Goal: Information Seeking & Learning: Learn about a topic

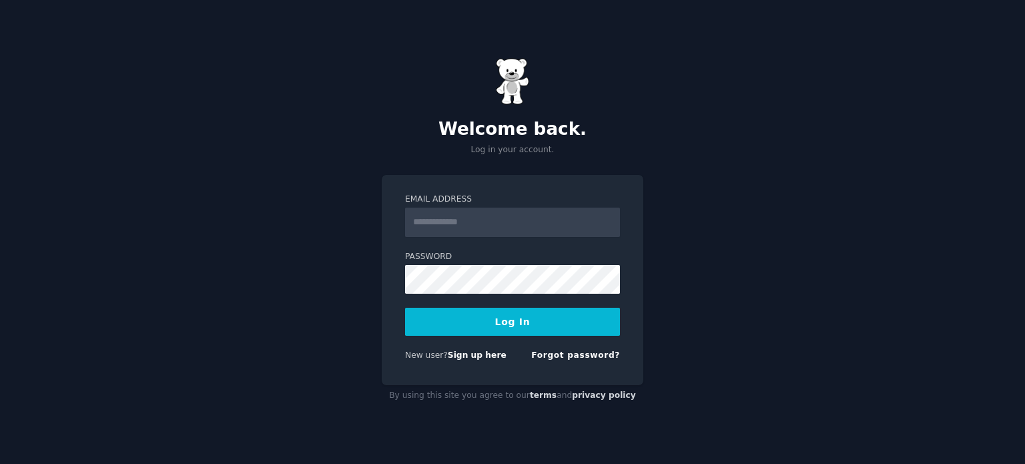
click at [500, 217] on input "Email Address" at bounding box center [512, 222] width 215 height 29
type input "**********"
click at [523, 312] on button "Log In" at bounding box center [512, 322] width 215 height 28
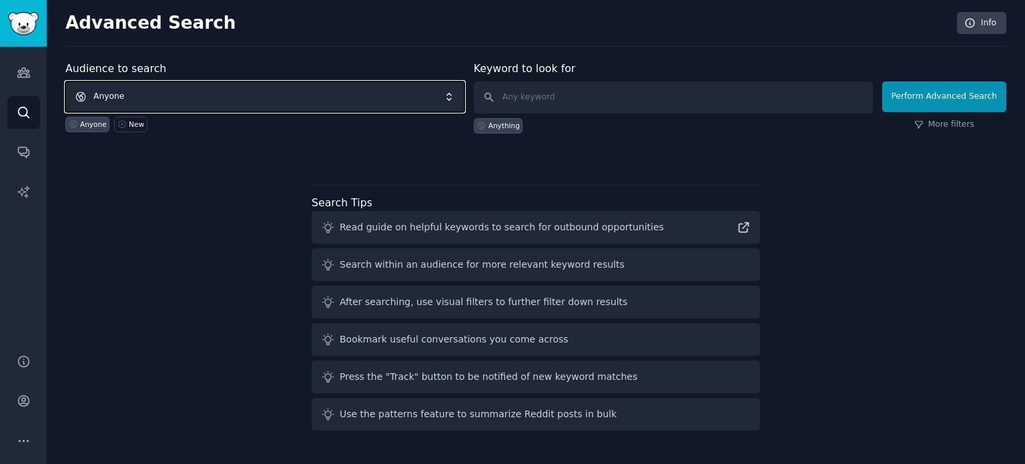
click at [451, 98] on span "Anyone" at bounding box center [264, 96] width 399 height 31
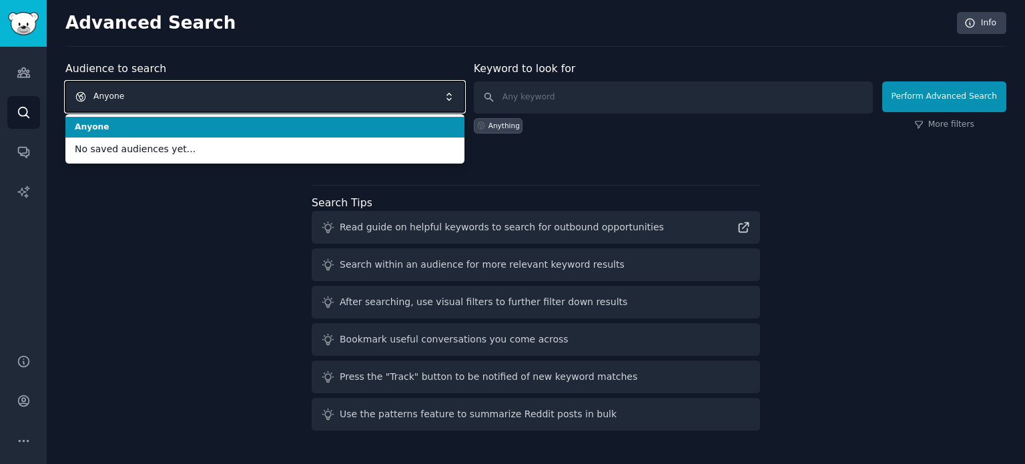
click at [372, 86] on span "Anyone" at bounding box center [264, 96] width 399 height 31
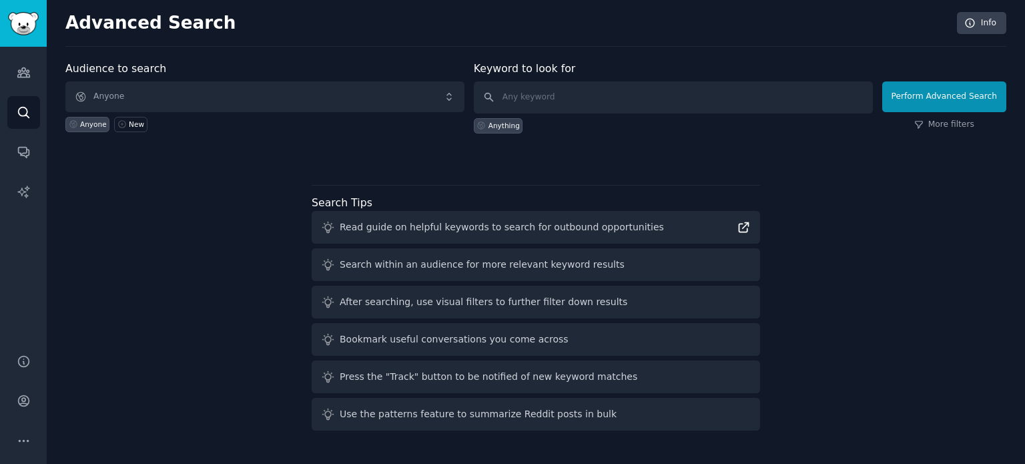
click at [739, 226] on icon at bounding box center [743, 227] width 9 height 9
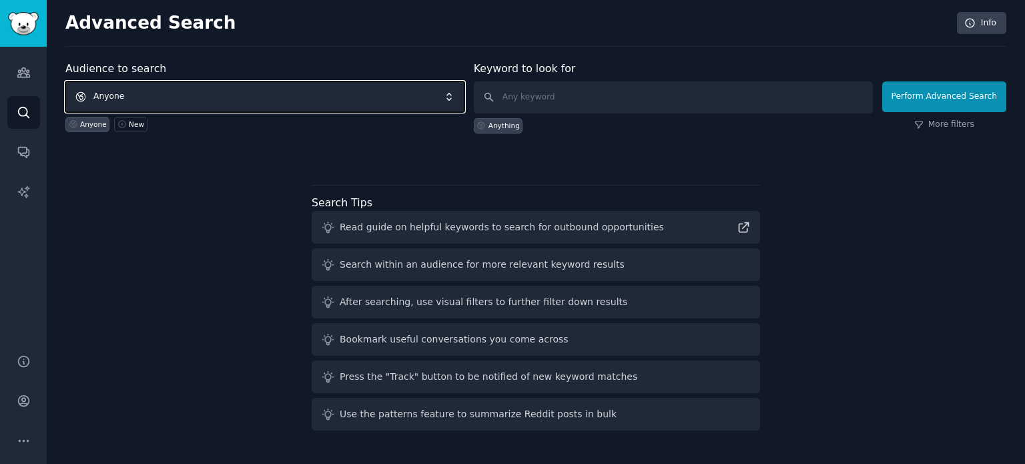
click at [368, 92] on span "Anyone" at bounding box center [264, 96] width 399 height 31
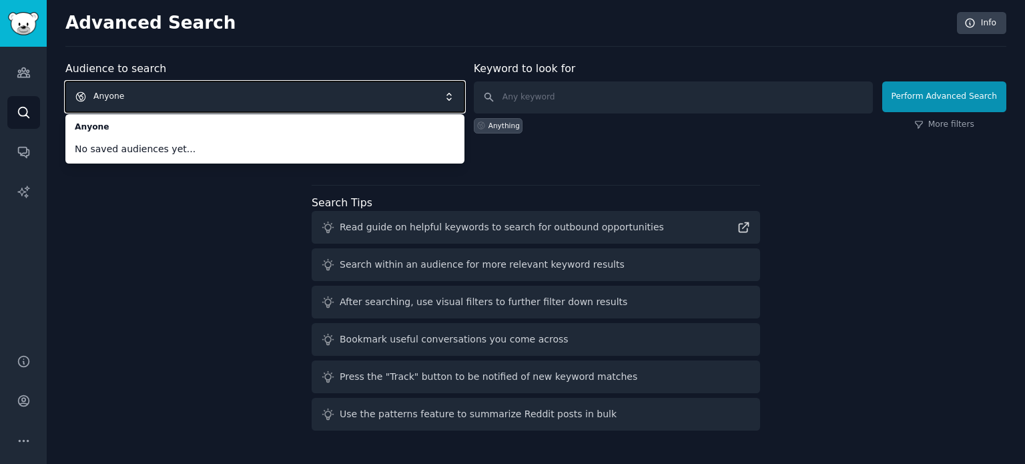
click at [376, 100] on span "Anyone" at bounding box center [264, 96] width 399 height 31
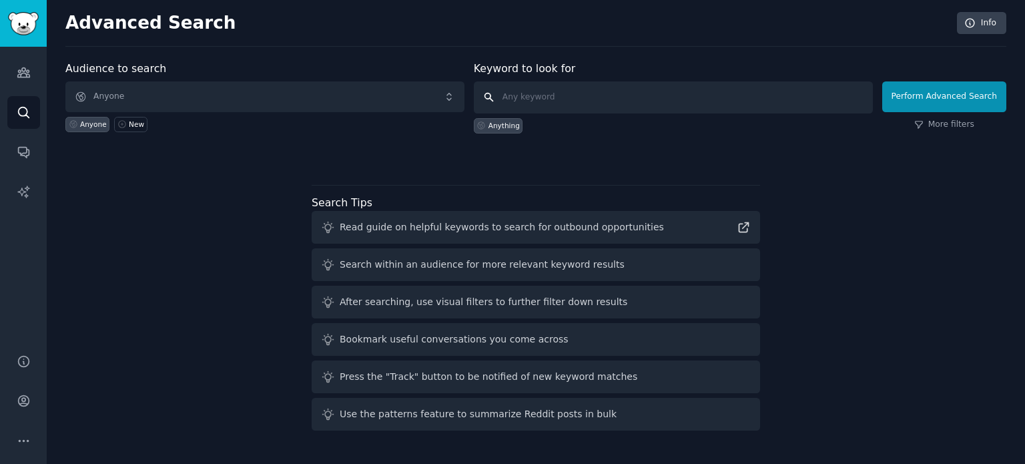
click at [552, 91] on input "text" at bounding box center [673, 97] width 399 height 32
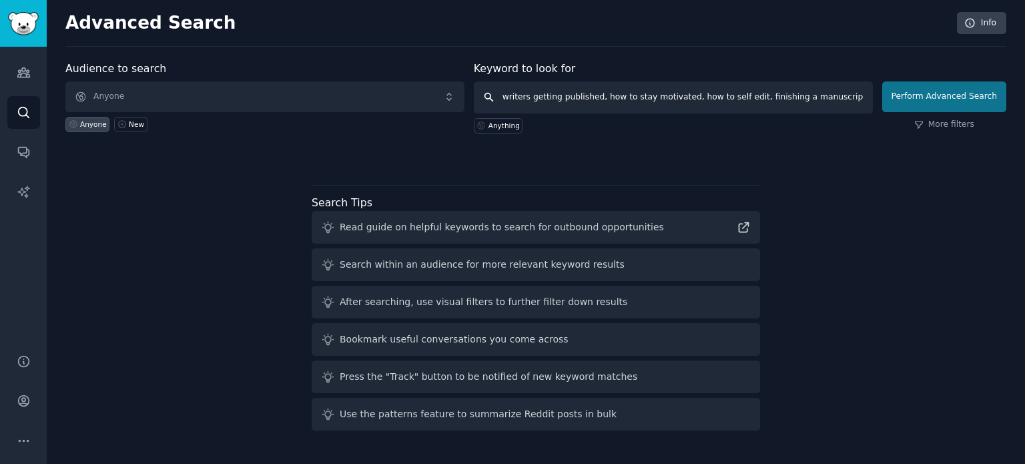
type input "writers getting published, how to stay motivated, how to self edit, finishing a…"
click at [951, 96] on button "Perform Advanced Search" at bounding box center [944, 96] width 124 height 31
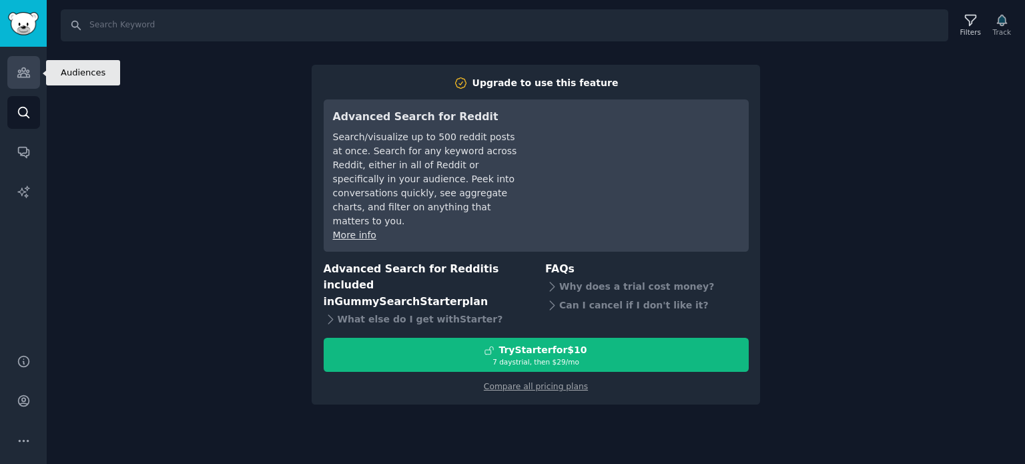
click at [31, 66] on link "Audiences" at bounding box center [23, 72] width 33 height 33
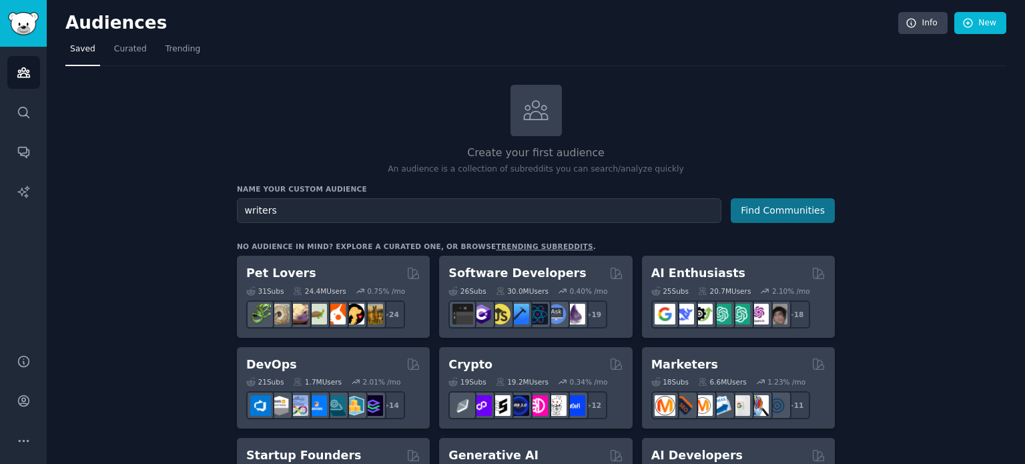
type input "writers"
click at [773, 205] on button "Find Communities" at bounding box center [783, 210] width 104 height 25
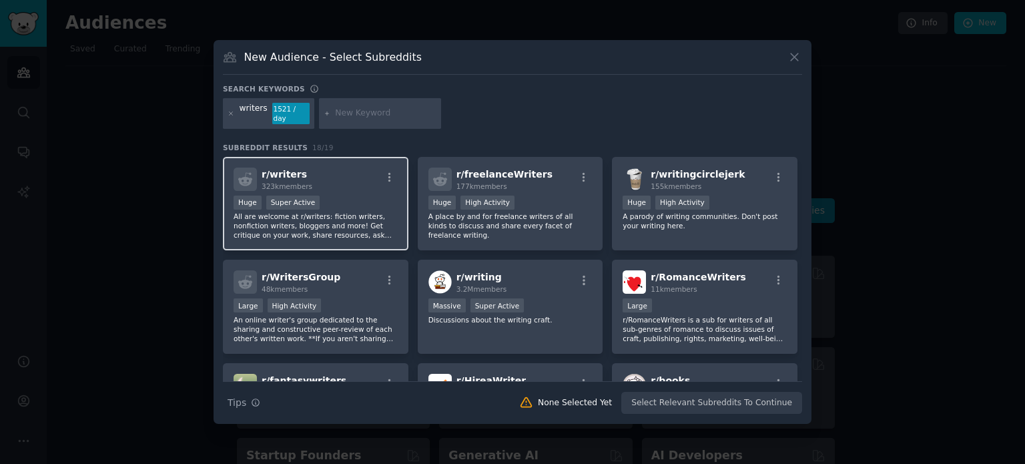
click at [364, 167] on div "r/ writers 323k members" at bounding box center [316, 178] width 164 height 23
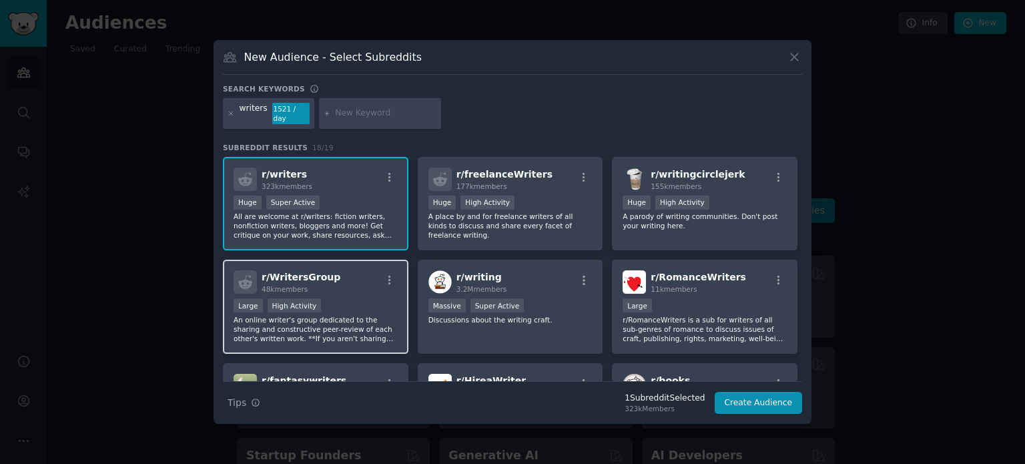
click at [333, 291] on div "r/ WritersGroup 48k members Large High Activity An online writer's group dedica…" at bounding box center [315, 307] width 185 height 94
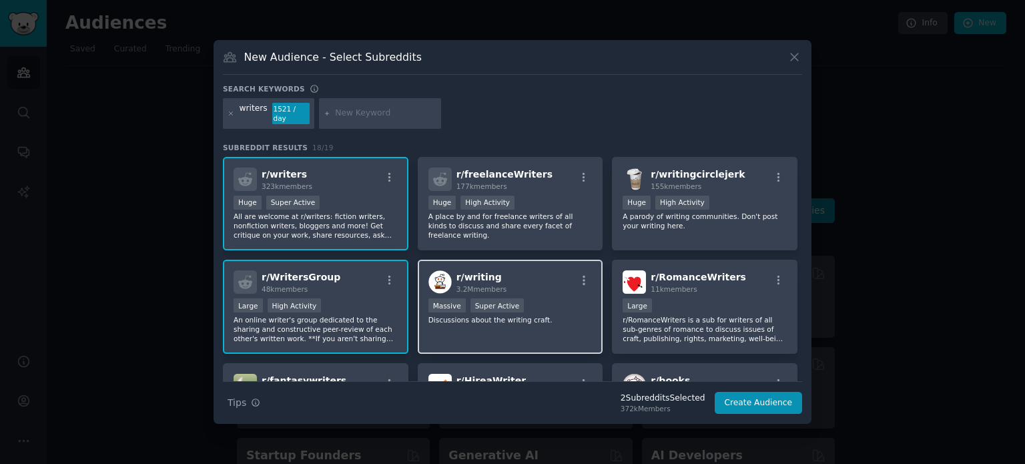
click at [553, 270] on div "r/ writing 3.2M members" at bounding box center [510, 281] width 164 height 23
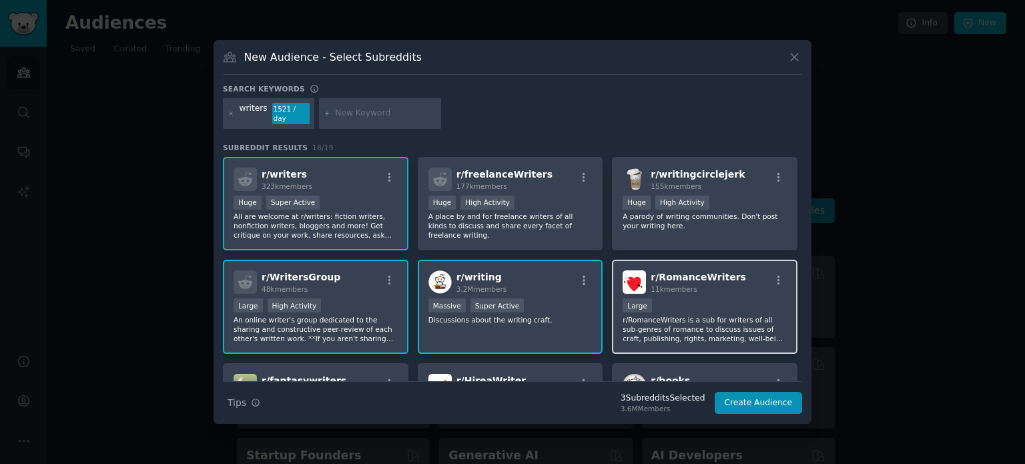
click at [729, 286] on div "r/ RomanceWriters 11k members" at bounding box center [705, 281] width 164 height 23
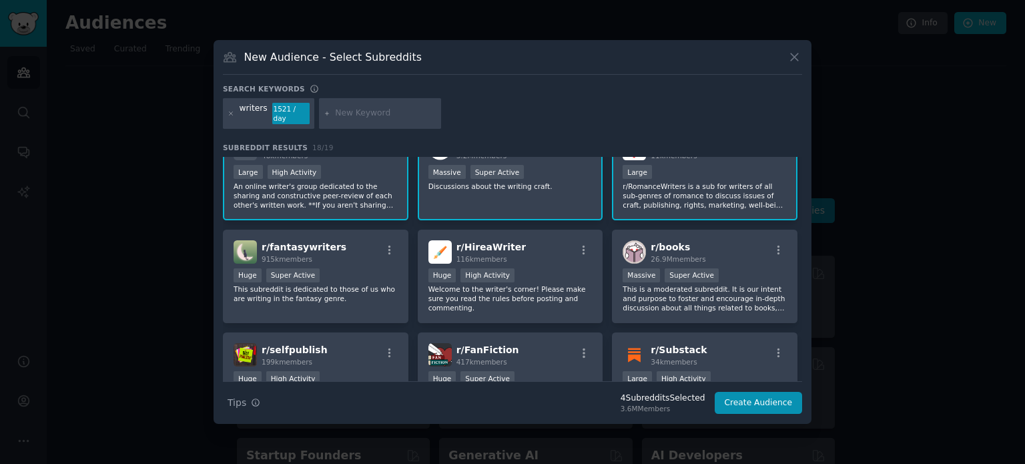
scroll to position [135, 0]
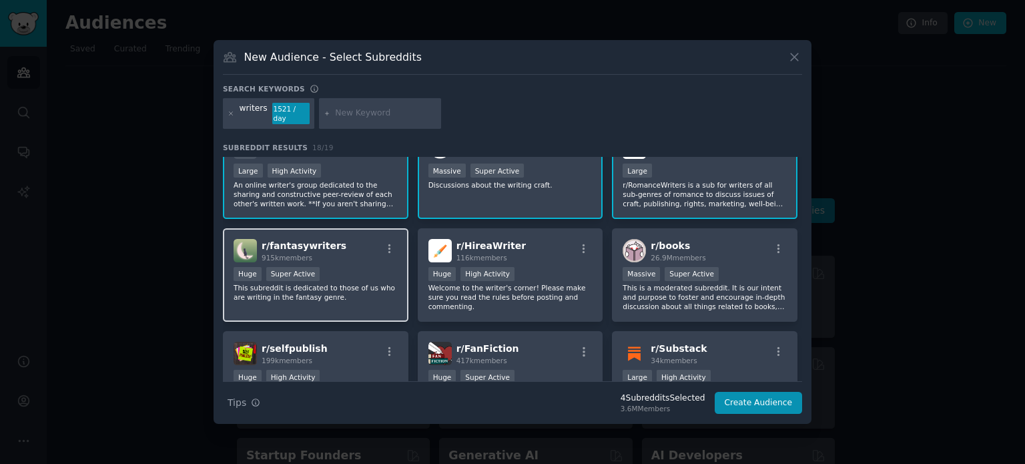
click at [352, 258] on div "r/ fantasywriters 915k members Huge Super Active This subreddit is dedicated to…" at bounding box center [315, 275] width 185 height 94
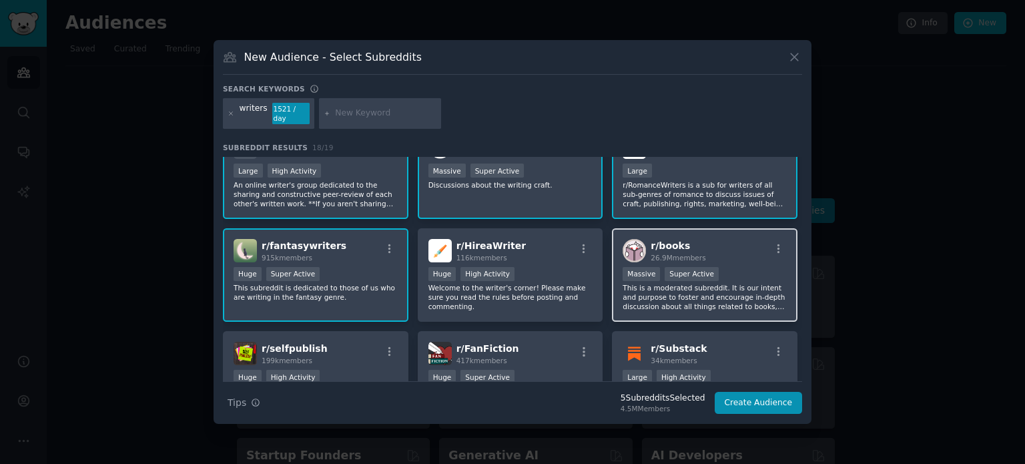
click at [751, 254] on div "r/ books 26.9M members" at bounding box center [705, 250] width 164 height 23
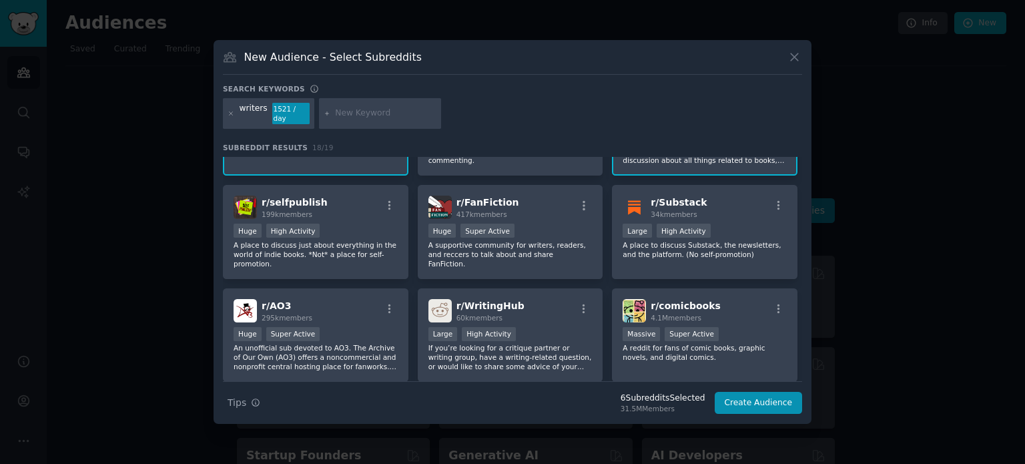
scroll to position [283, 0]
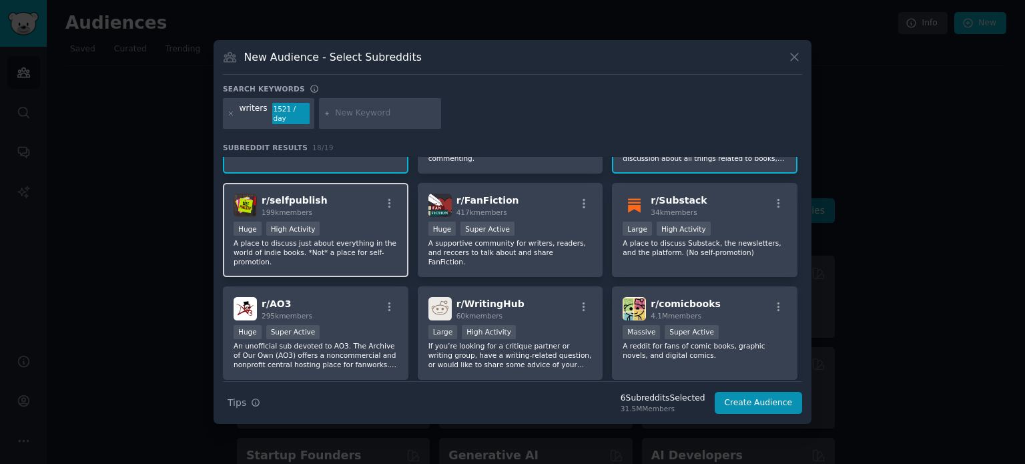
click at [356, 224] on div "Huge High Activity" at bounding box center [316, 230] width 164 height 17
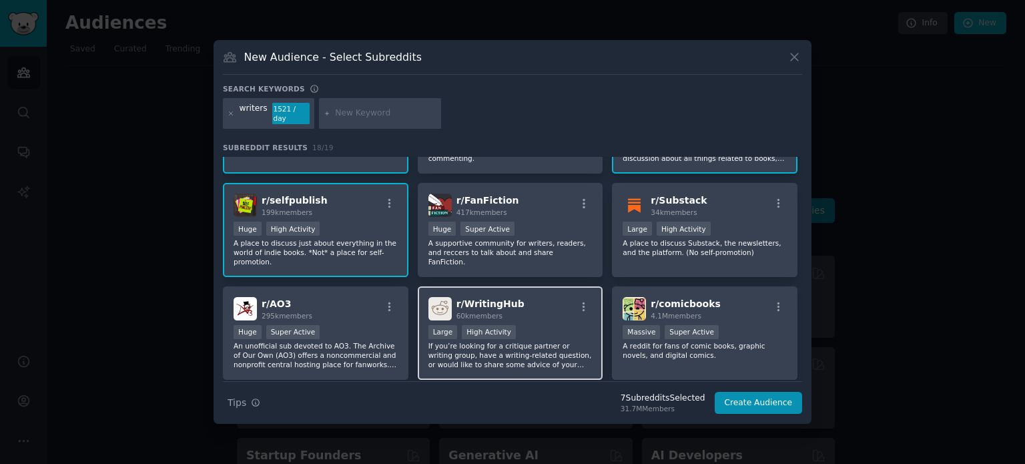
click at [544, 304] on div "r/ WritingHub 60k members" at bounding box center [510, 308] width 164 height 23
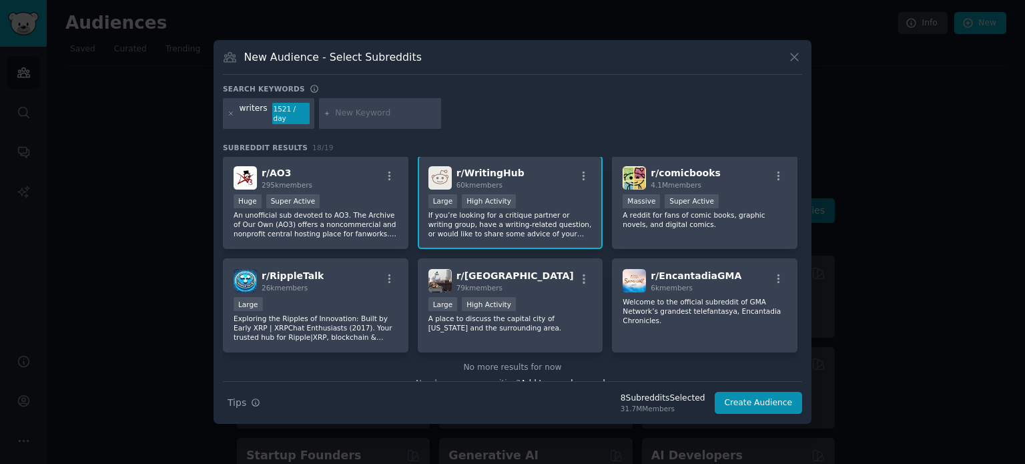
scroll to position [419, 0]
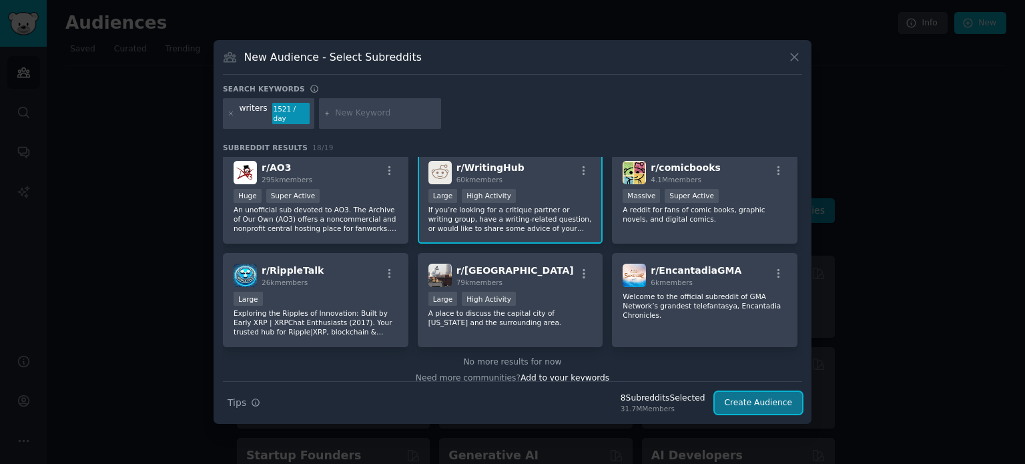
click at [778, 398] on button "Create Audience" at bounding box center [759, 403] width 88 height 23
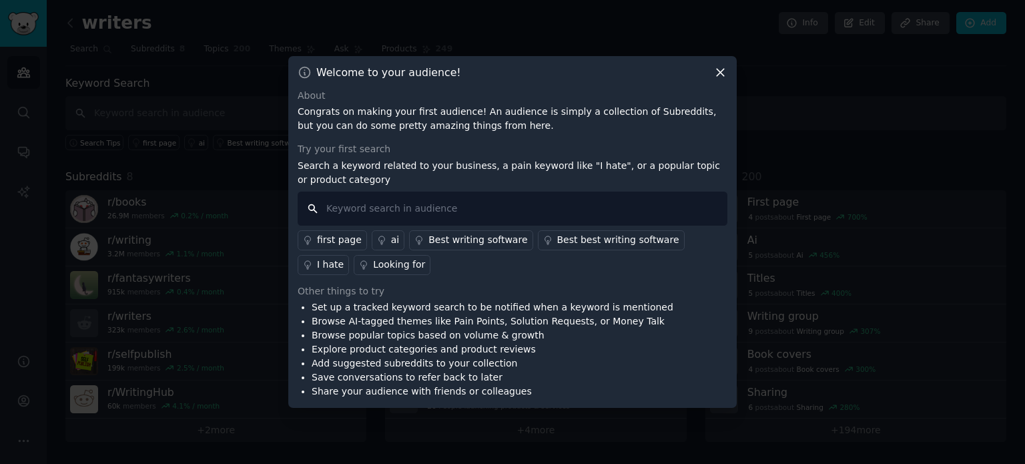
click at [531, 202] on input "text" at bounding box center [513, 208] width 430 height 34
type input "finishing"
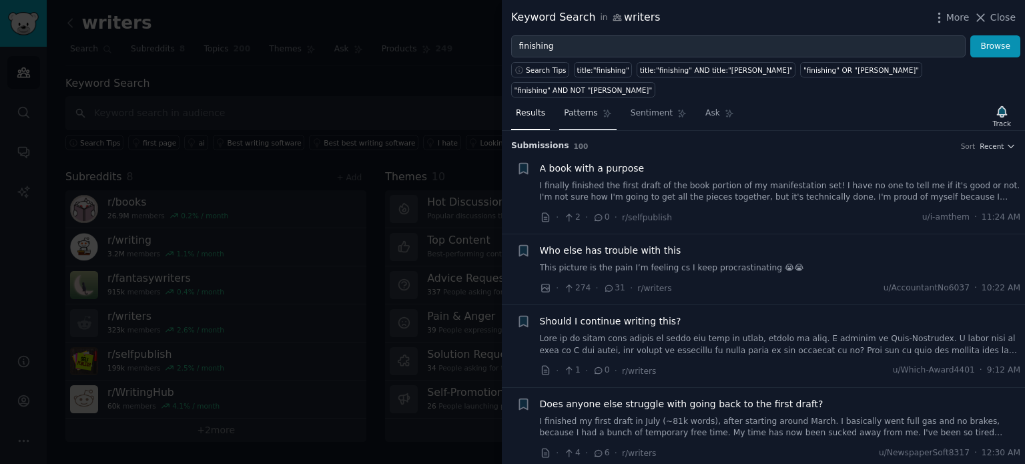
click at [579, 107] on span "Patterns" at bounding box center [580, 113] width 33 height 12
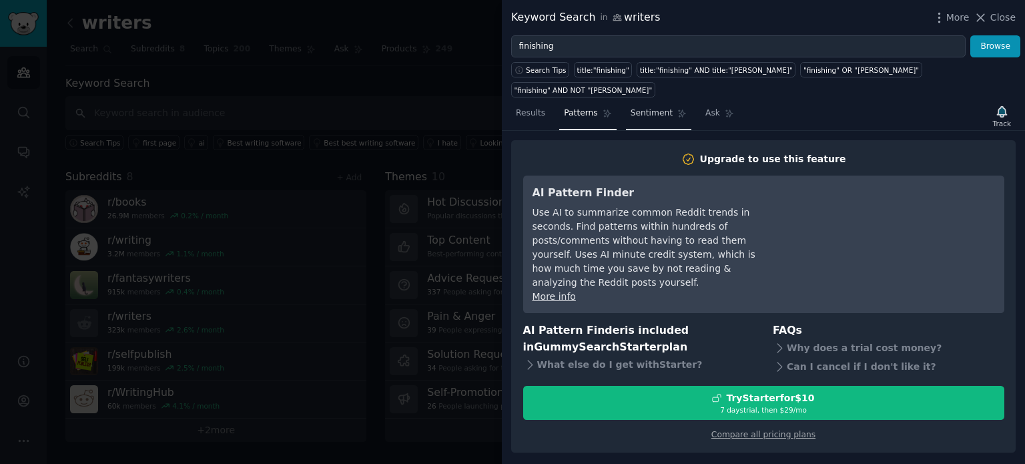
click at [641, 103] on link "Sentiment" at bounding box center [658, 116] width 65 height 27
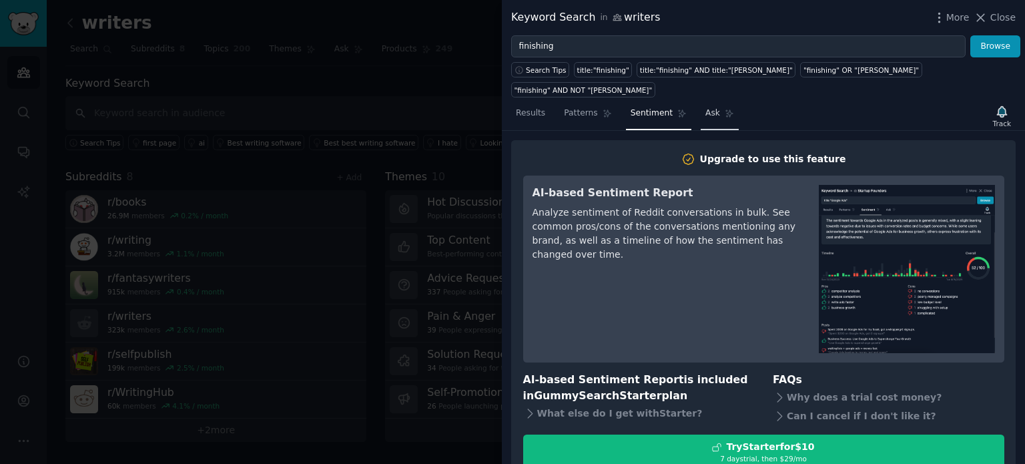
click at [701, 103] on link "Ask" at bounding box center [720, 116] width 38 height 27
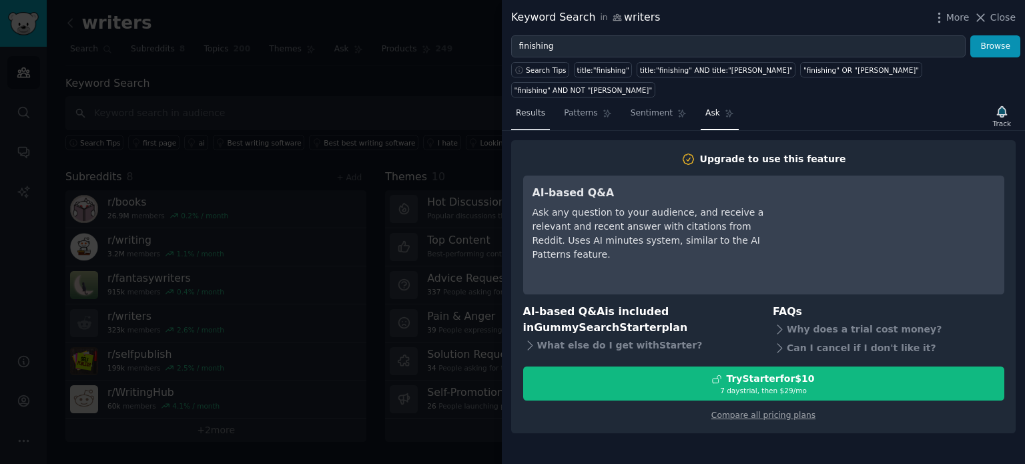
click at [537, 107] on span "Results" at bounding box center [530, 113] width 29 height 12
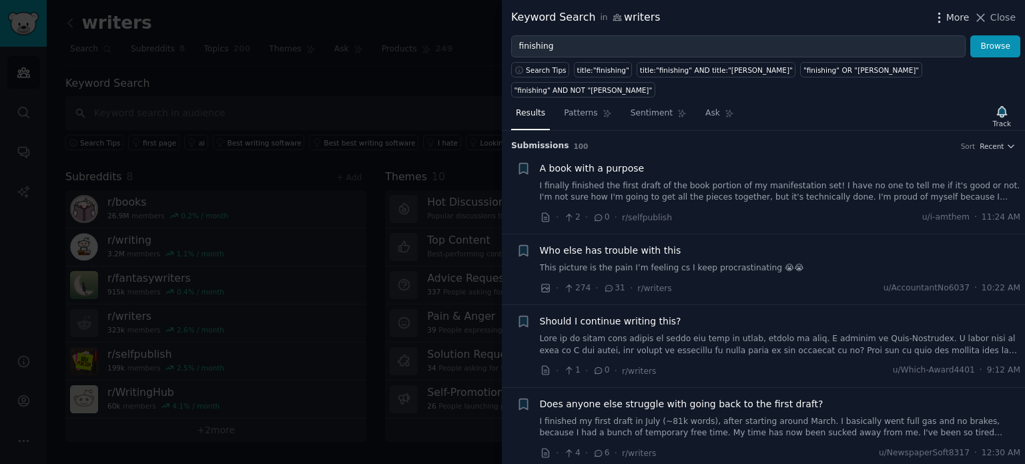
click at [946, 15] on icon "button" at bounding box center [939, 18] width 14 height 14
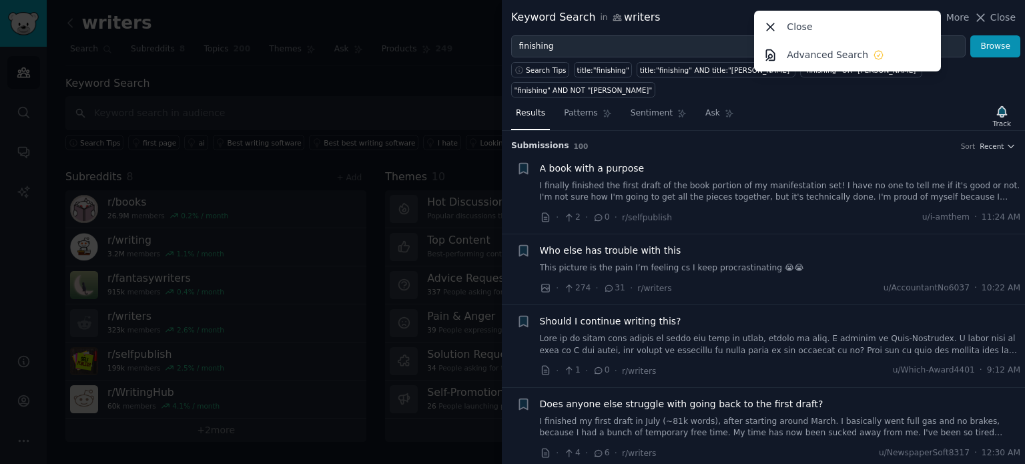
click at [894, 102] on div "Results Patterns Sentiment Ask Track" at bounding box center [763, 116] width 523 height 29
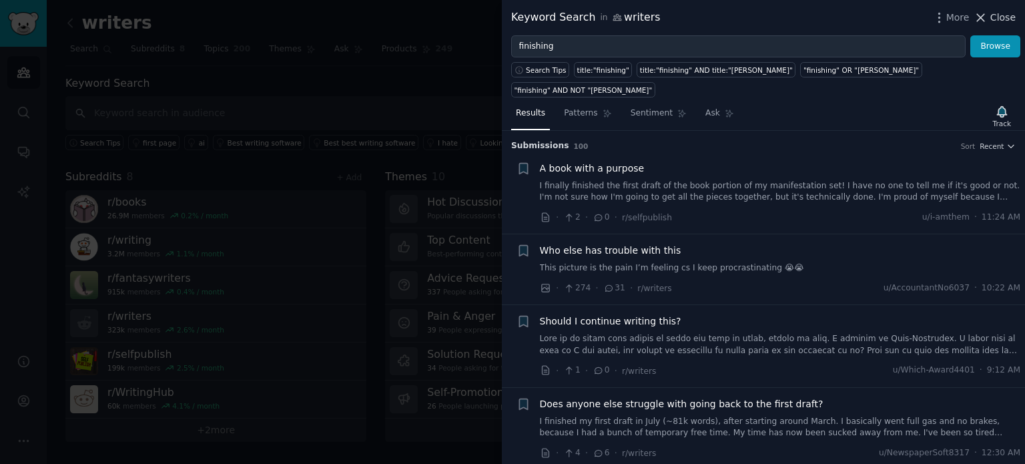
click at [992, 13] on button "Close" at bounding box center [994, 18] width 42 height 14
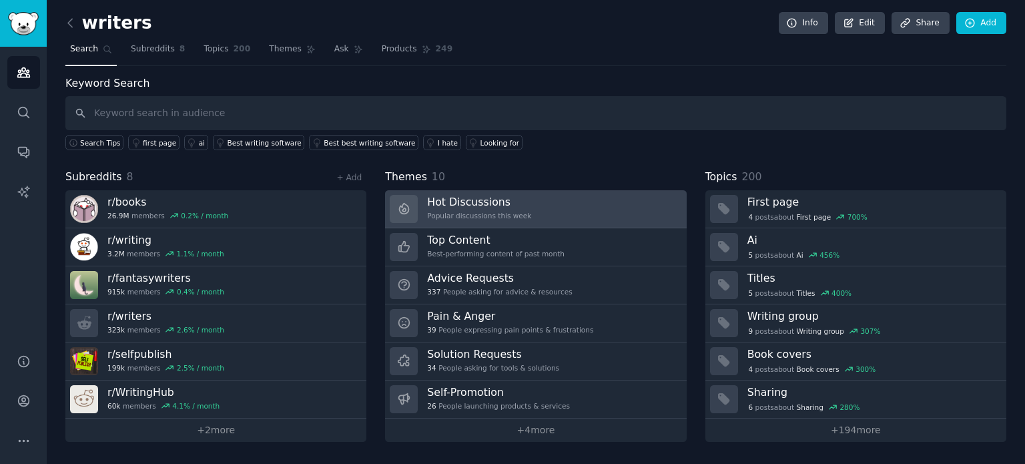
click at [542, 204] on link "Hot Discussions Popular discussions this week" at bounding box center [535, 209] width 301 height 38
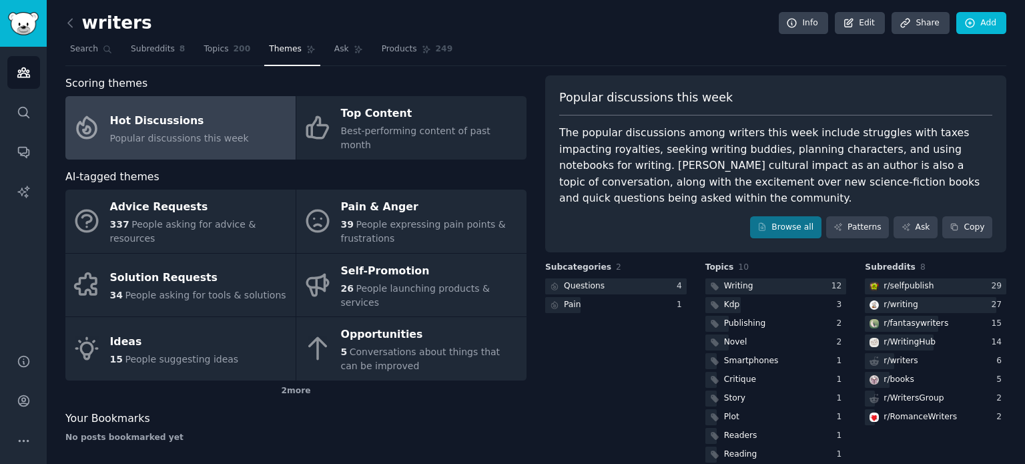
scroll to position [19, 0]
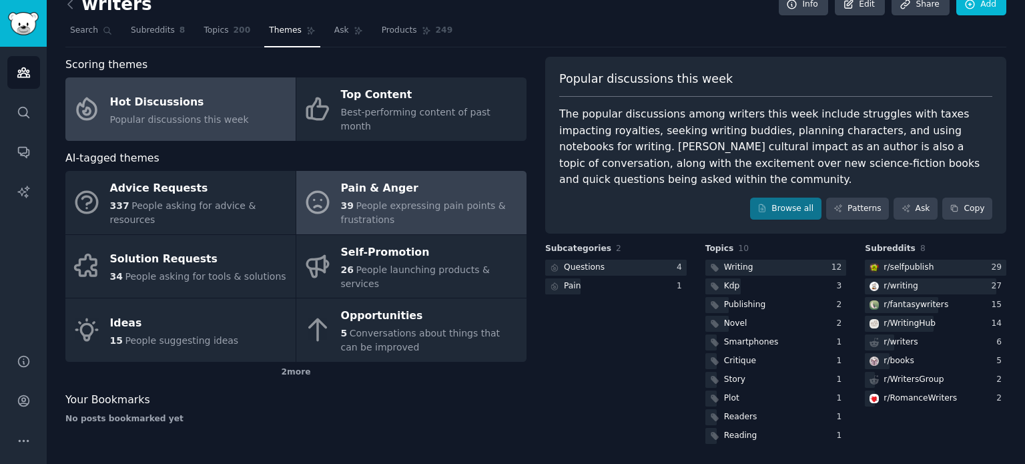
click at [402, 200] on div "39 People expressing pain points & frustrations" at bounding box center [430, 213] width 179 height 28
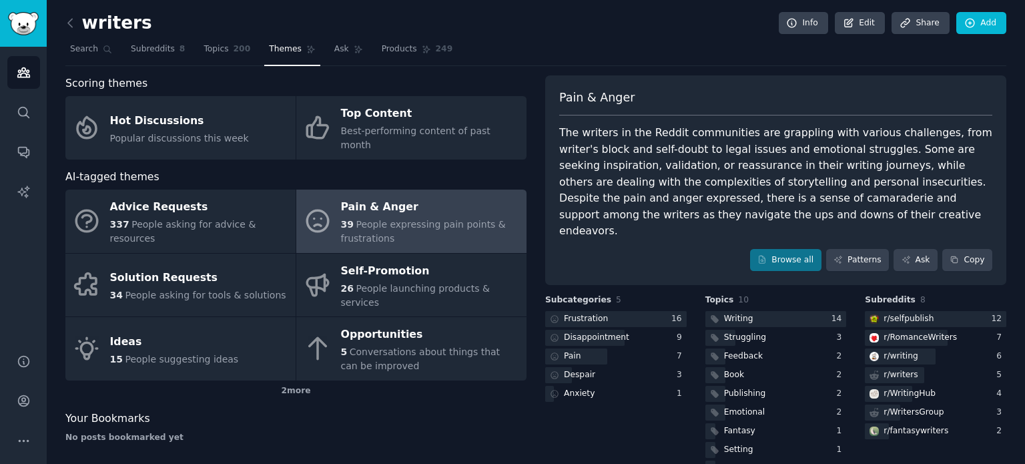
scroll to position [35, 0]
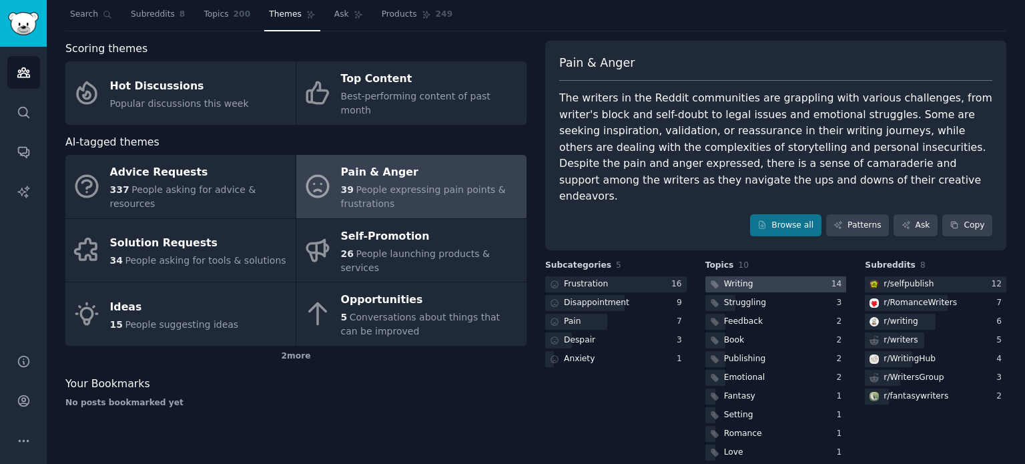
click at [781, 276] on div at bounding box center [775, 284] width 141 height 17
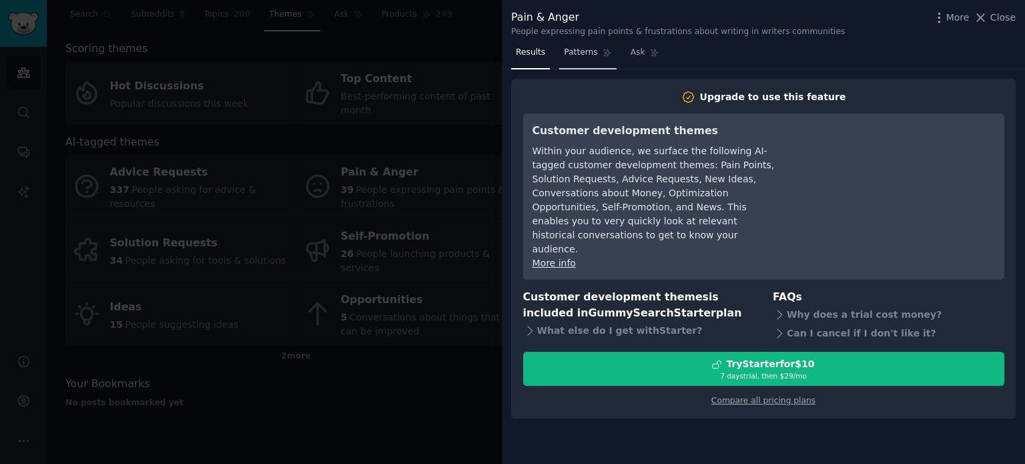
click at [566, 54] on span "Patterns" at bounding box center [580, 53] width 33 height 12
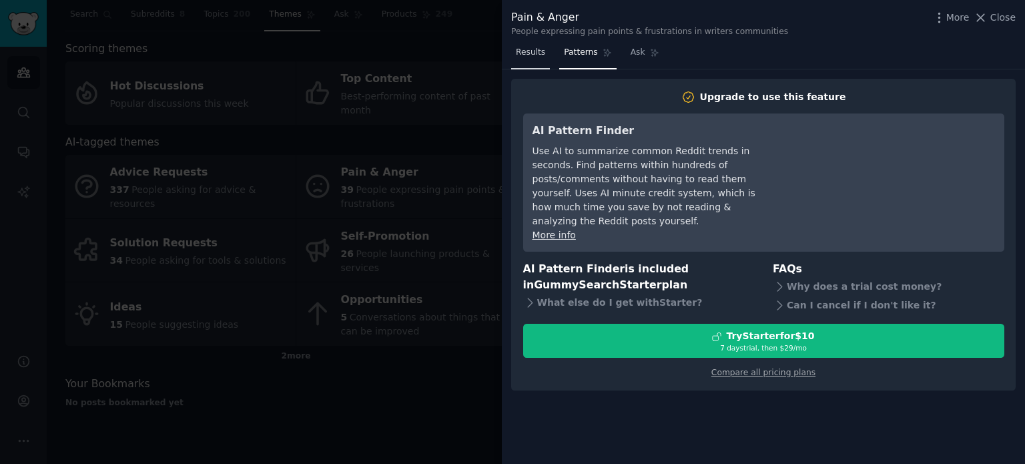
click at [533, 57] on span "Results" at bounding box center [530, 53] width 29 height 12
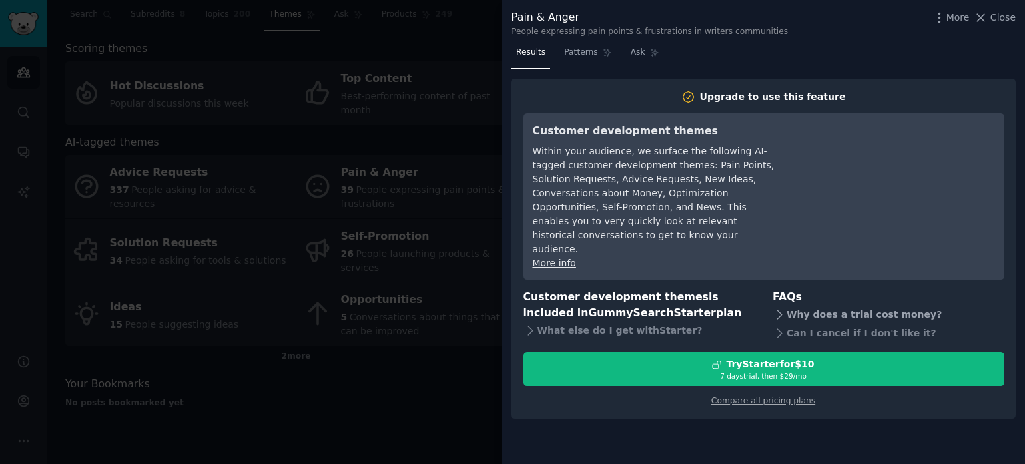
click at [820, 305] on div "Why does a trial cost money?" at bounding box center [889, 314] width 232 height 19
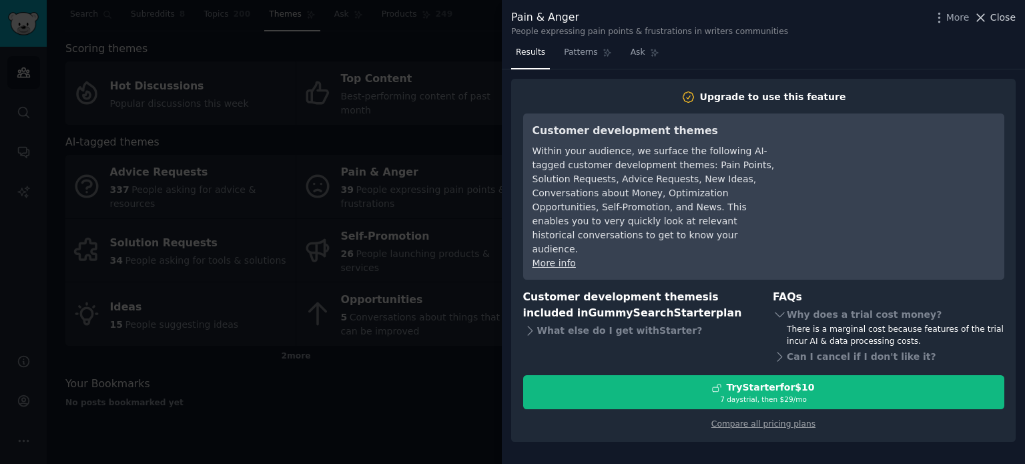
click at [979, 23] on icon at bounding box center [980, 18] width 14 height 14
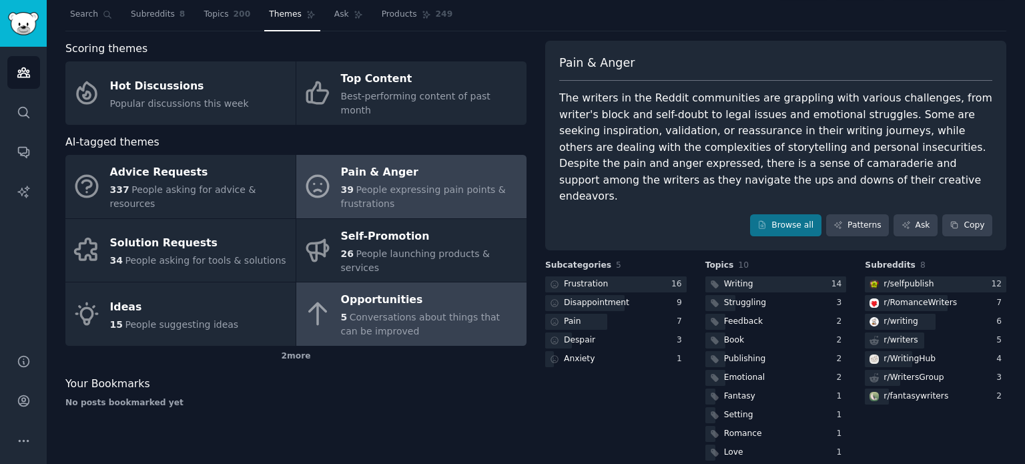
click at [392, 310] on div "5 Conversations about things that can be improved" at bounding box center [430, 324] width 179 height 28
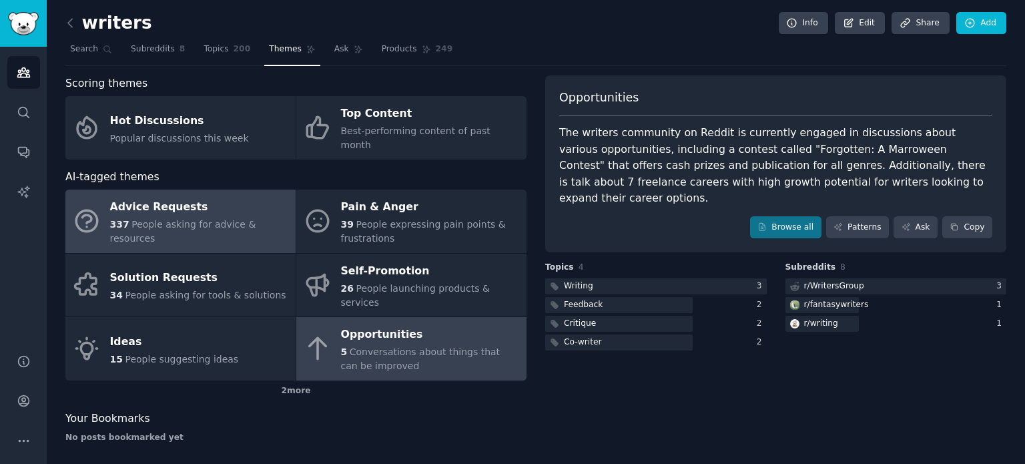
click at [215, 197] on div "Advice Requests" at bounding box center [199, 207] width 179 height 21
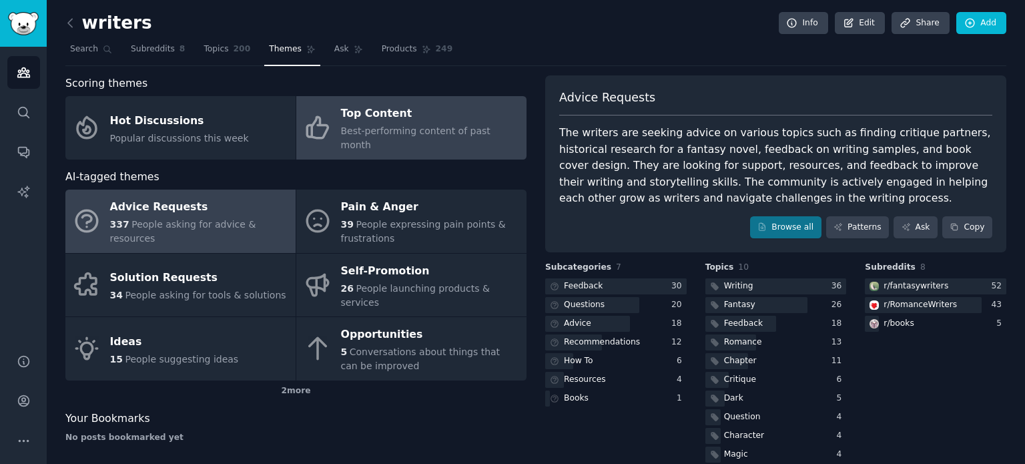
click at [406, 118] on div "Top Content" at bounding box center [430, 113] width 179 height 21
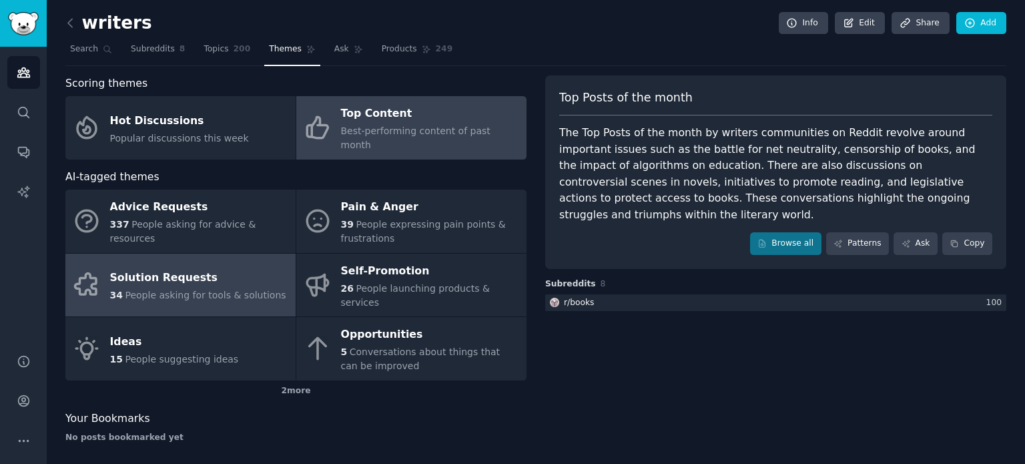
click at [238, 268] on div "Solution Requests" at bounding box center [198, 278] width 176 height 21
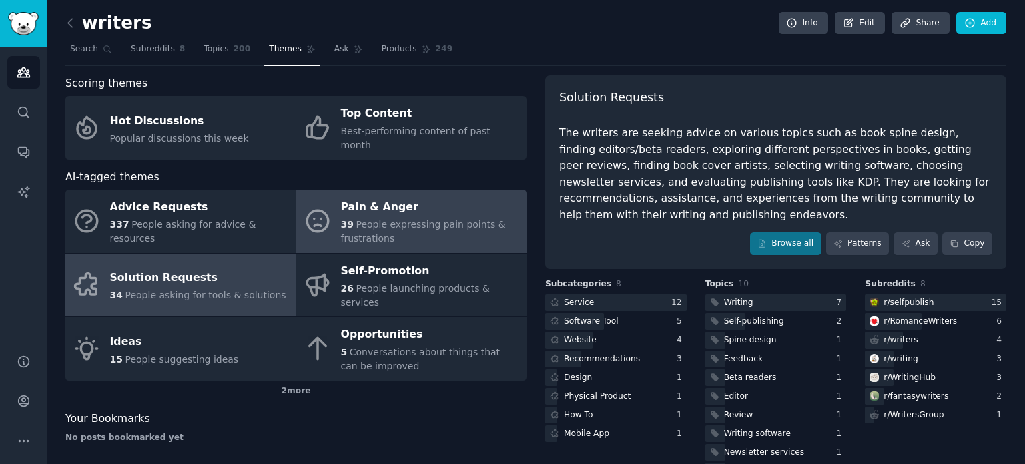
click at [431, 197] on div "Pain & Anger" at bounding box center [430, 207] width 179 height 21
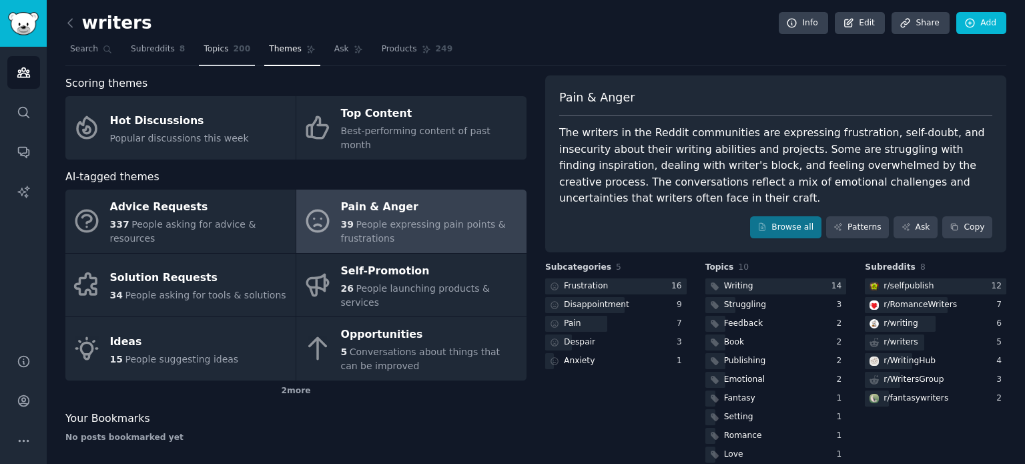
click at [206, 53] on span "Topics" at bounding box center [216, 49] width 25 height 12
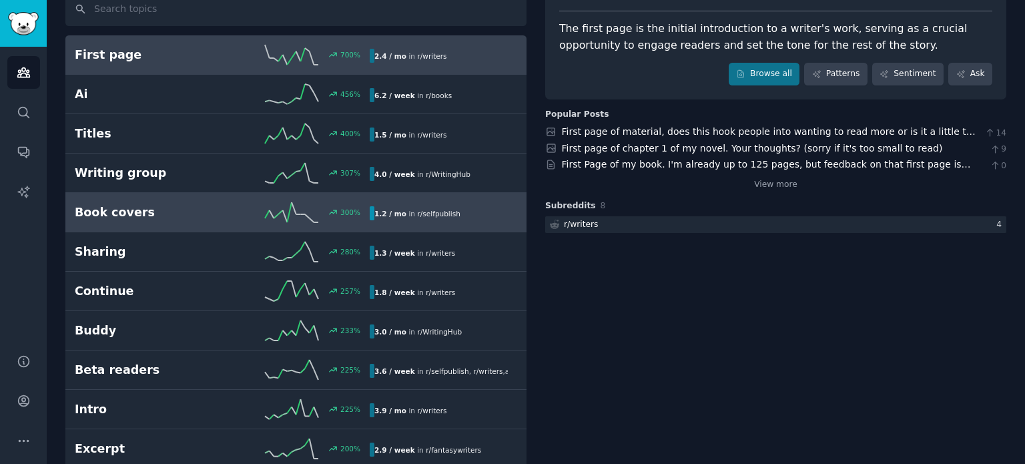
scroll to position [107, 0]
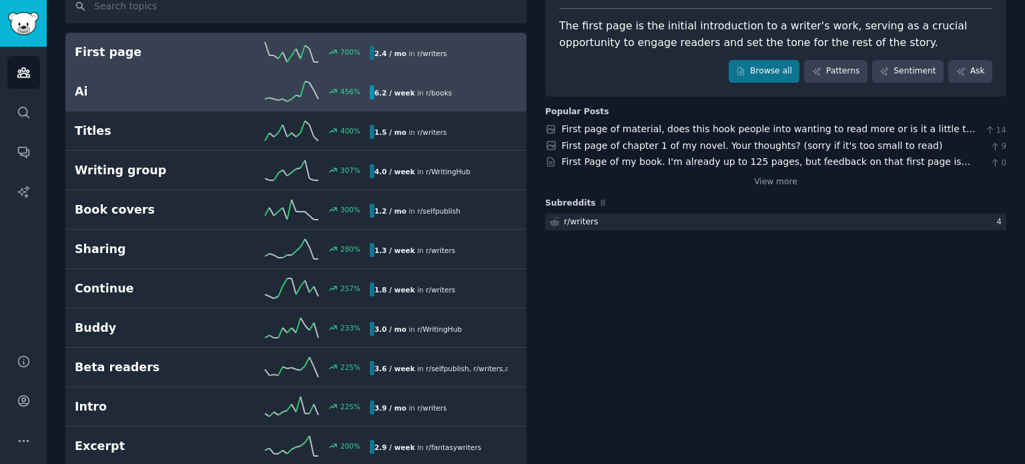
click at [191, 95] on h2 "Ai" at bounding box center [148, 91] width 147 height 17
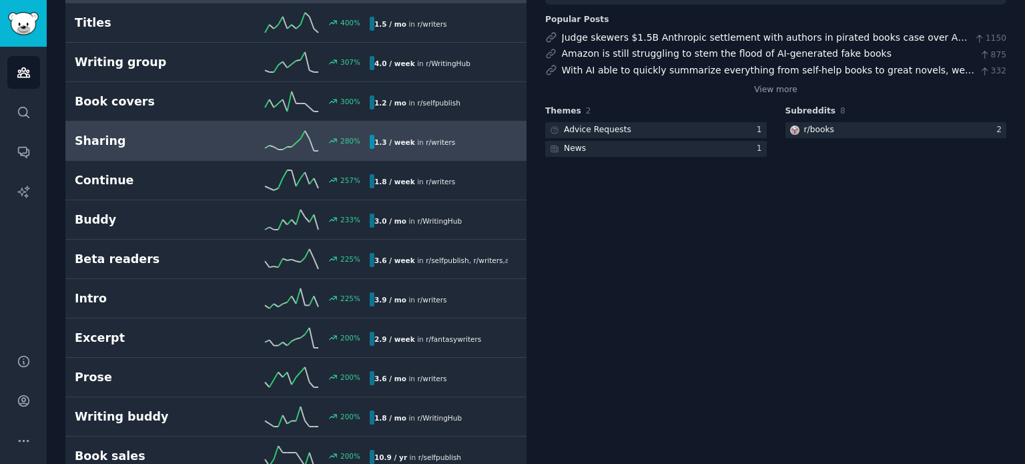
scroll to position [216, 0]
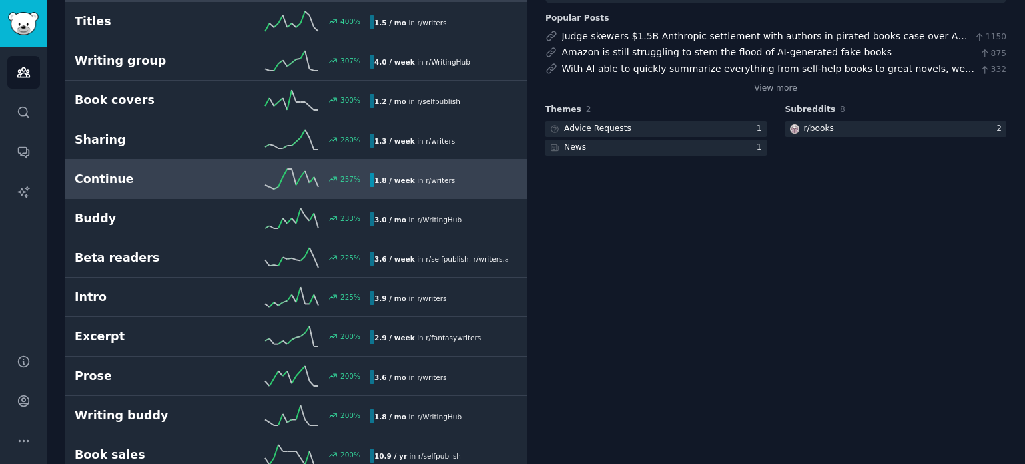
click at [173, 177] on h2 "Continue" at bounding box center [148, 179] width 147 height 17
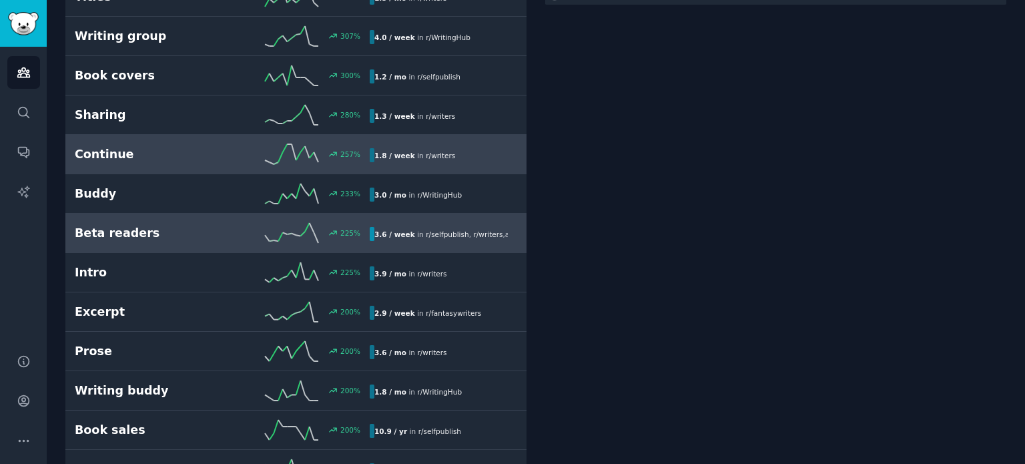
scroll to position [240, 0]
click at [170, 238] on h2 "Beta readers" at bounding box center [148, 234] width 147 height 17
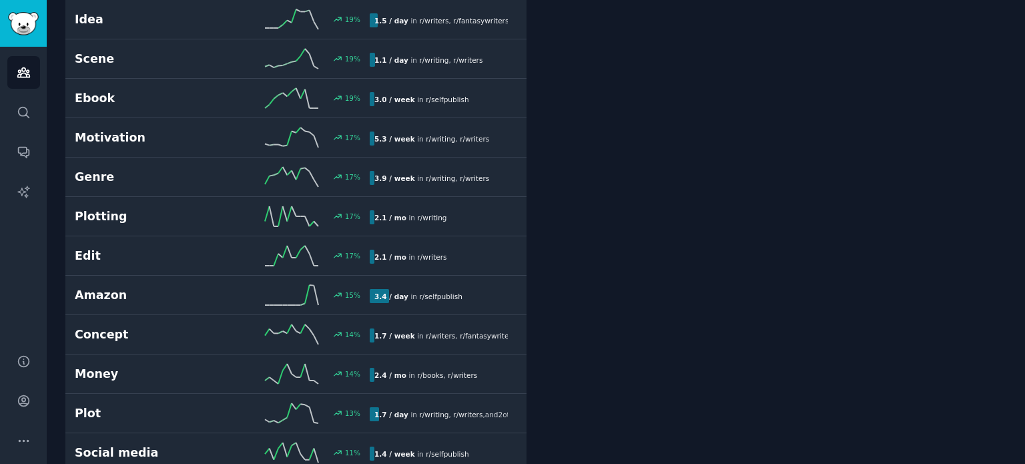
scroll to position [3107, 0]
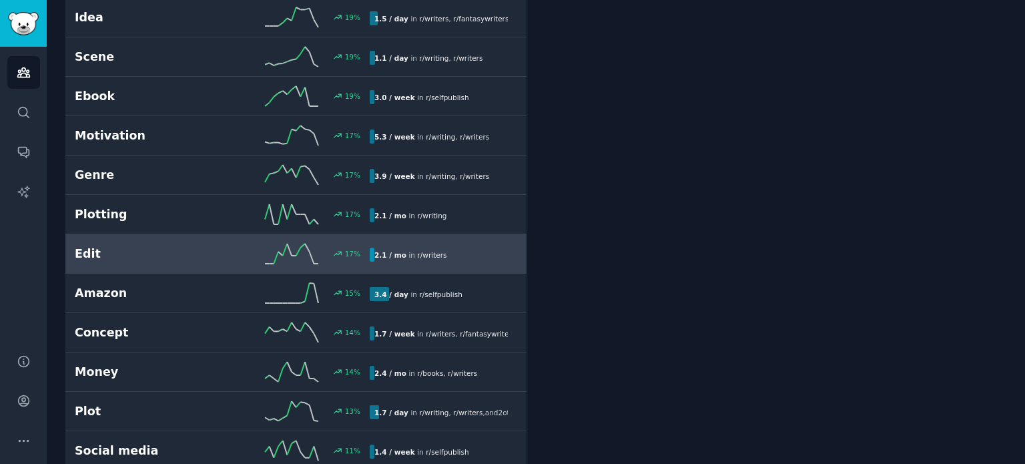
click at [176, 246] on h2 "Edit" at bounding box center [148, 254] width 147 height 17
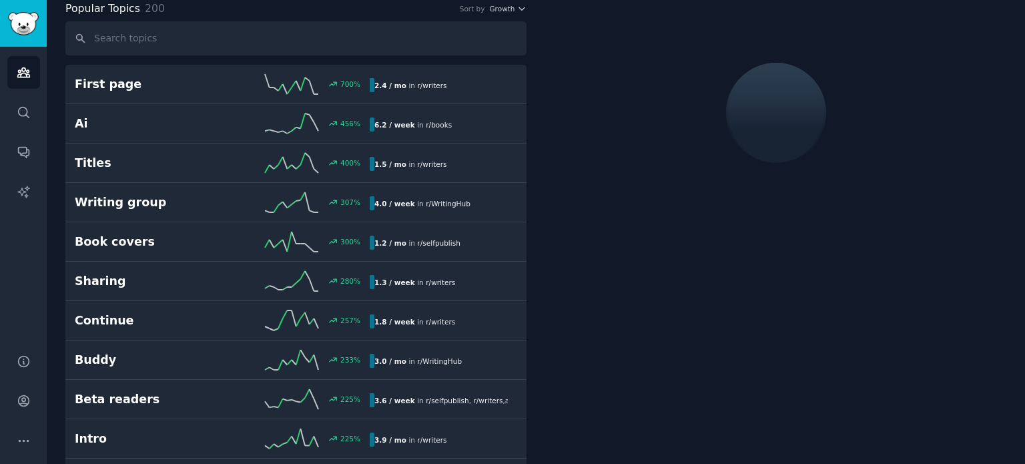
scroll to position [74, 0]
